Goal: Task Accomplishment & Management: Manage account settings

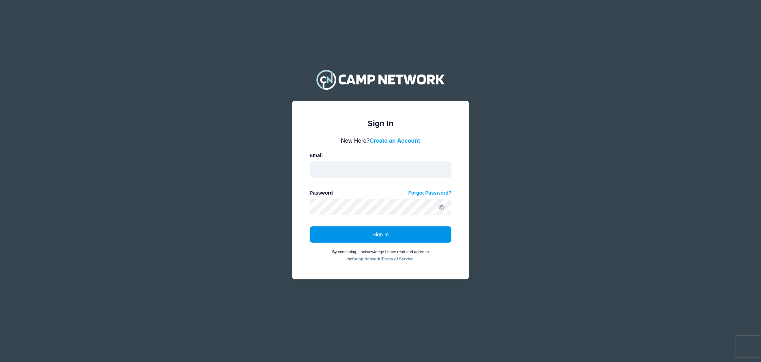
type input "CHarris@goecs.org"
click at [382, 235] on button "Sign In" at bounding box center [381, 234] width 142 height 16
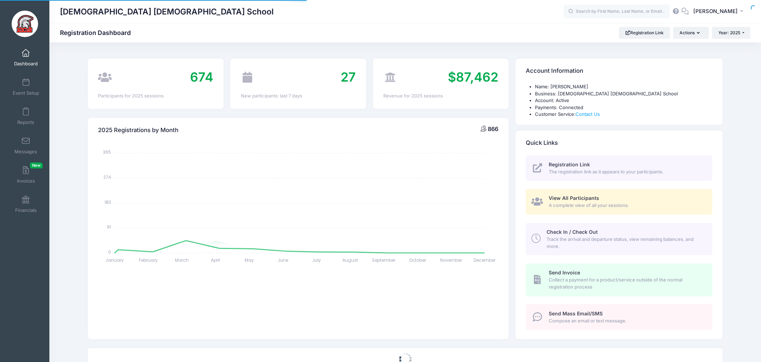
select select
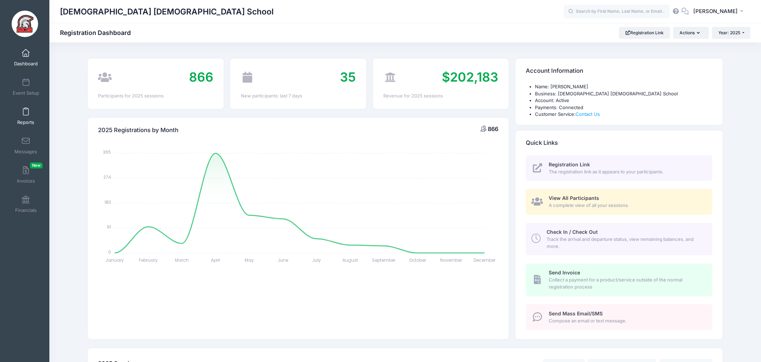
click at [22, 111] on link "Reports" at bounding box center [26, 116] width 34 height 25
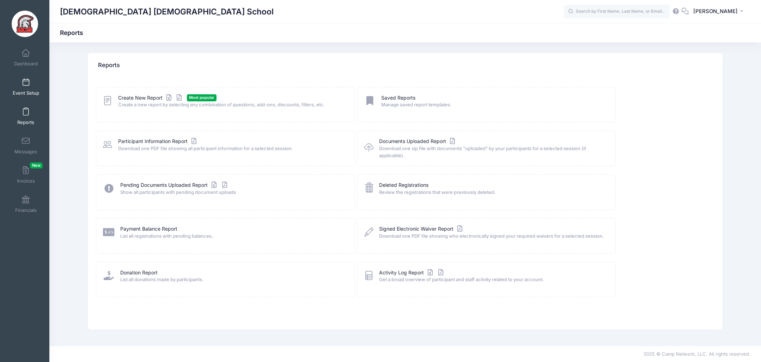
drag, startPoint x: 21, startPoint y: 84, endPoint x: 25, endPoint y: 84, distance: 4.3
click at [21, 84] on link "Event Setup" at bounding box center [26, 86] width 34 height 25
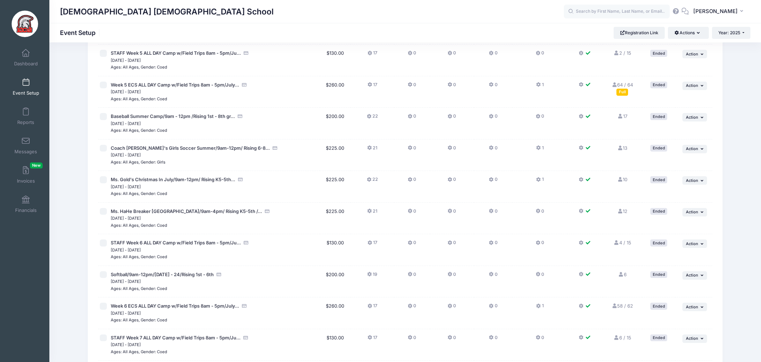
scroll to position [1247, 0]
